Goal: Complete application form

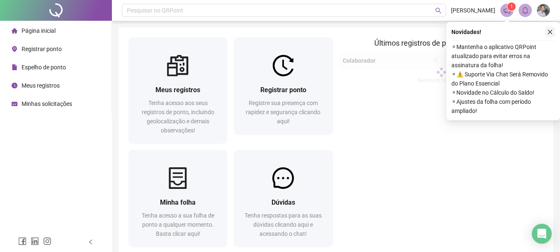
click at [552, 32] on icon "close" at bounding box center [550, 32] width 6 height 6
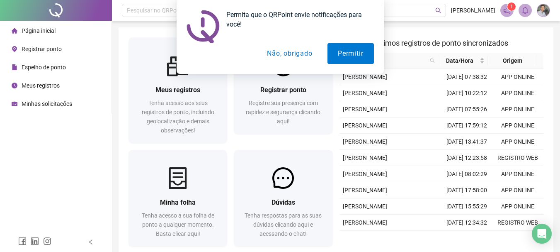
click at [295, 52] on button "Não, obrigado" at bounding box center [290, 53] width 66 height 21
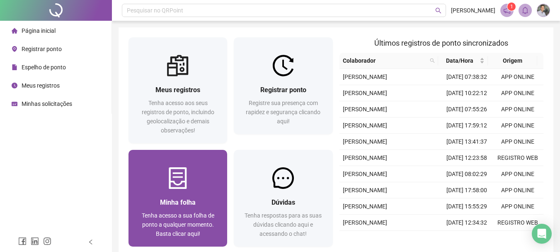
click at [222, 171] on div at bounding box center [177, 178] width 99 height 22
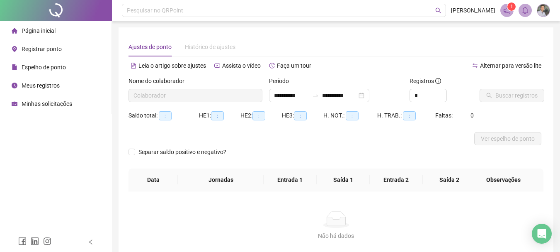
type input "**********"
click at [440, 91] on span "Increase Value" at bounding box center [441, 92] width 9 height 7
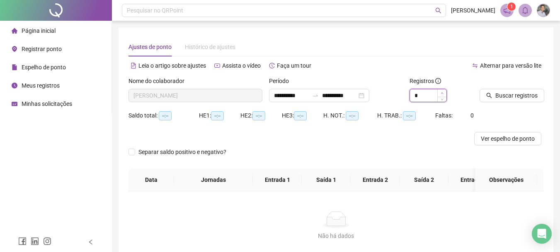
type input "*"
click at [441, 92] on icon "up" at bounding box center [442, 93] width 3 height 3
click at [489, 97] on icon "search" at bounding box center [489, 95] width 6 height 6
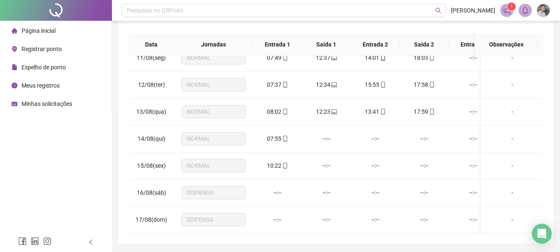
scroll to position [121, 0]
